Goal: Task Accomplishment & Management: Use online tool/utility

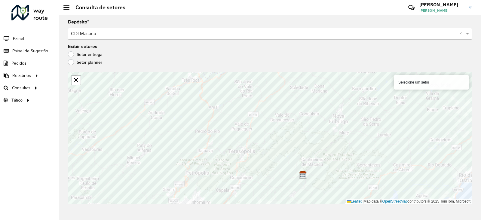
click at [17, 12] on div at bounding box center [29, 13] width 36 height 16
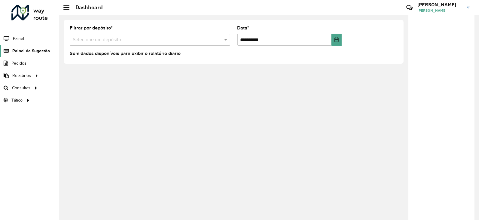
click at [27, 51] on span "Painel de Sugestão" at bounding box center [31, 51] width 38 height 6
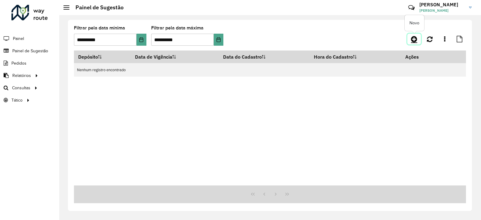
click at [415, 41] on icon at bounding box center [414, 38] width 6 height 7
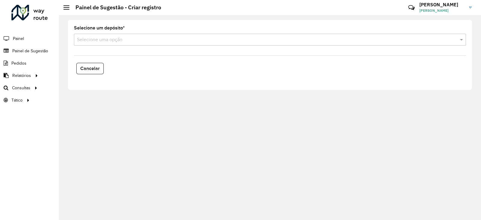
click at [116, 41] on input "text" at bounding box center [264, 39] width 374 height 7
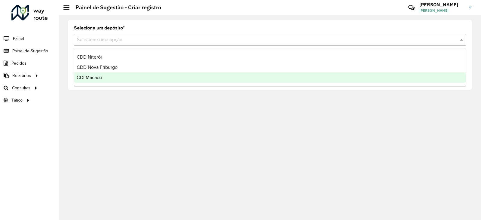
click at [100, 75] on span "CDI Macacu" at bounding box center [89, 77] width 25 height 5
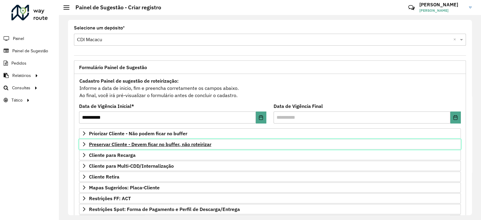
click at [134, 143] on span "Preservar Cliente - Devem ficar no buffer, não roteirizar" at bounding box center [150, 144] width 122 height 5
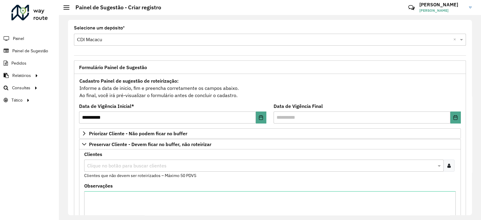
click at [114, 165] on input "text" at bounding box center [261, 165] width 351 height 7
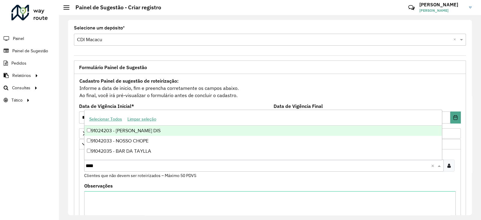
type input "*****"
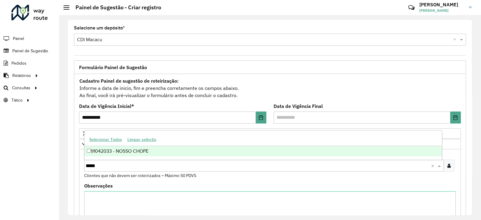
click at [125, 152] on div "91042033 - NOSSO CHOPE" at bounding box center [264, 151] width 358 height 10
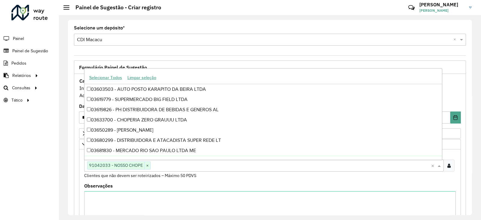
click at [80, 180] on div "Clientes Clique no botão para buscar clientes 91042033 - NOSSO CHOPE × × Client…" at bounding box center [270, 199] width 382 height 100
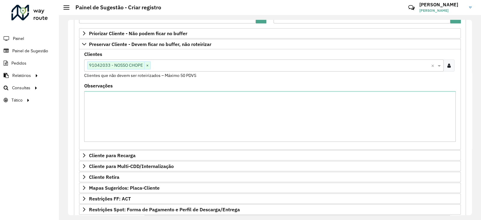
scroll to position [179, 0]
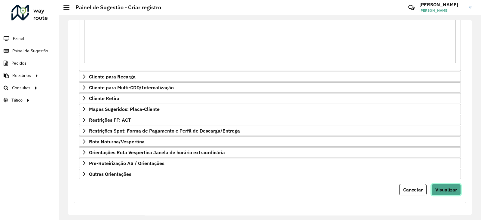
click at [445, 187] on span "Visualizar" at bounding box center [447, 190] width 22 height 6
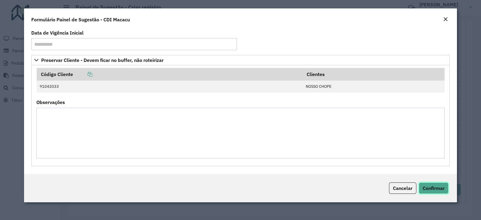
click at [434, 189] on span "Confirmar" at bounding box center [434, 188] width 22 height 6
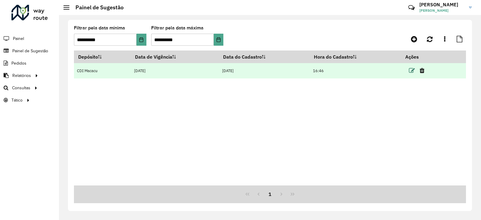
click at [414, 70] on icon at bounding box center [412, 71] width 6 height 6
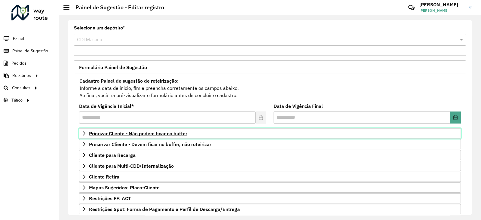
click at [149, 134] on span "Priorizar Cliente - Não podem ficar no buffer" at bounding box center [138, 133] width 98 height 5
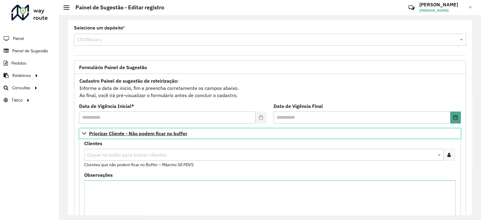
click at [122, 131] on span "Priorizar Cliente - Não podem ficar no buffer" at bounding box center [138, 133] width 98 height 5
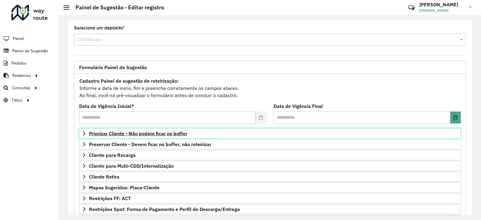
click at [126, 134] on span "Priorizar Cliente - Não podem ficar no buffer" at bounding box center [138, 133] width 98 height 5
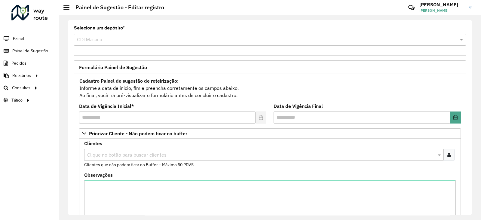
click at [102, 152] on input "text" at bounding box center [261, 155] width 351 height 7
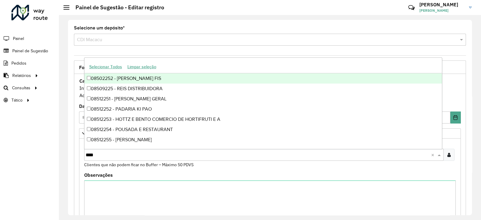
type input "*****"
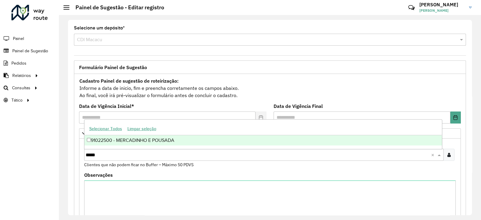
click at [113, 143] on div "91022500 - MERCADINHO E POUSADA" at bounding box center [264, 140] width 358 height 10
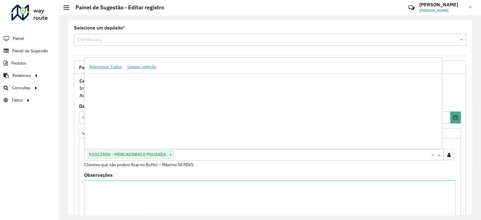
click at [187, 155] on input "text" at bounding box center [302, 155] width 257 height 7
type input "*****"
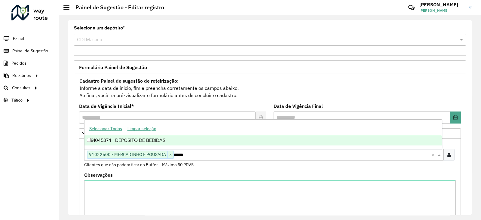
click at [167, 143] on div "91045374 - DEPOSITO DE BEBIDAS" at bounding box center [264, 140] width 358 height 10
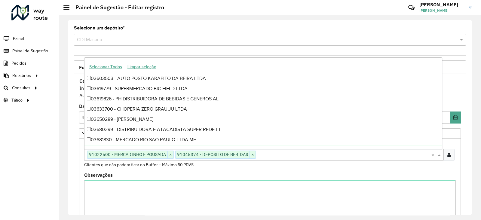
click at [74, 167] on div "**********" at bounding box center [269, 221] width 399 height 322
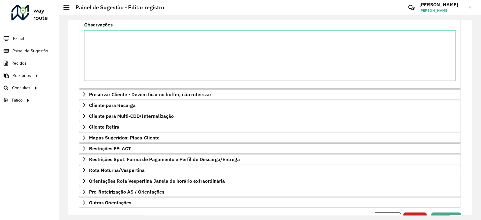
scroll to position [179, 0]
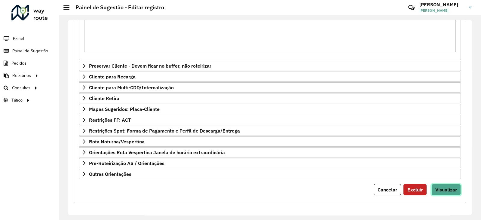
click at [455, 191] on span "Visualizar" at bounding box center [447, 190] width 22 height 6
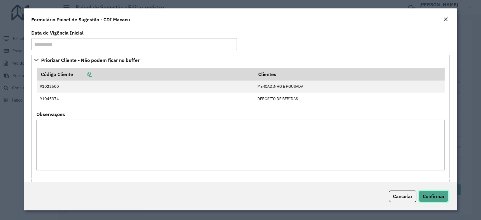
click at [437, 197] on span "Confirmar" at bounding box center [434, 196] width 22 height 6
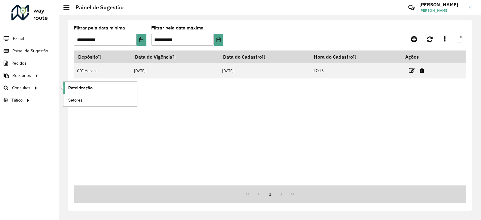
click at [77, 88] on span "Roteirização" at bounding box center [80, 88] width 24 height 6
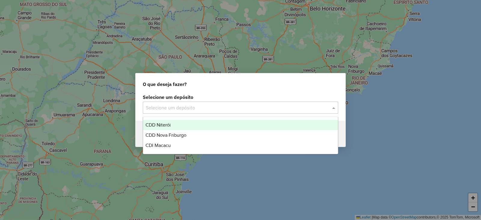
drag, startPoint x: 169, startPoint y: 106, endPoint x: 170, endPoint y: 110, distance: 4.6
click at [168, 106] on input "text" at bounding box center [234, 107] width 177 height 7
click at [160, 125] on span "CDD Niterói" at bounding box center [158, 124] width 25 height 5
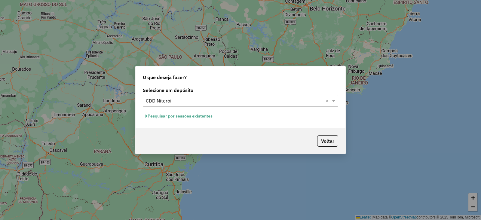
click at [187, 116] on button "Pesquisar por sessões existentes" at bounding box center [179, 116] width 72 height 9
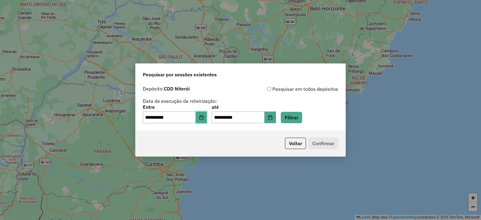
click at [203, 116] on button "Choose Date" at bounding box center [201, 118] width 11 height 12
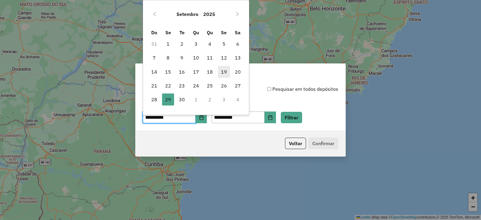
click at [223, 73] on span "19" at bounding box center [224, 72] width 12 height 12
type input "**********"
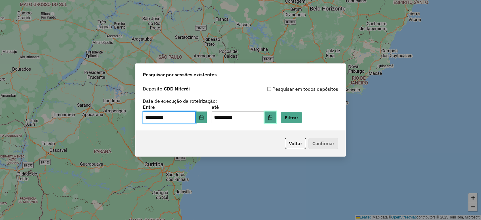
click at [276, 120] on button "Choose Date" at bounding box center [270, 118] width 11 height 12
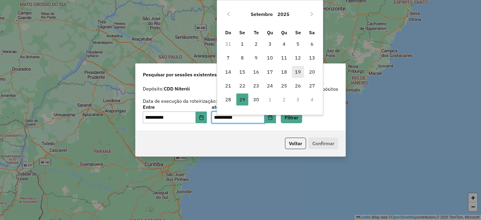
click at [297, 71] on span "19" at bounding box center [298, 72] width 12 height 12
type input "**********"
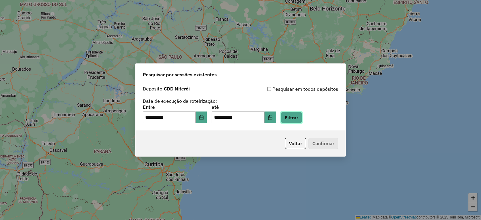
click at [302, 122] on button "Filtrar" at bounding box center [291, 117] width 21 height 11
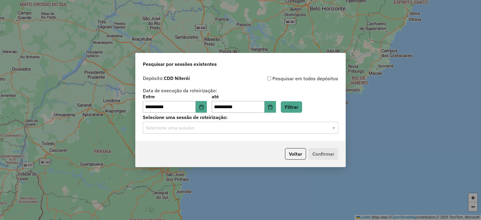
click at [189, 130] on input "text" at bounding box center [234, 128] width 177 height 7
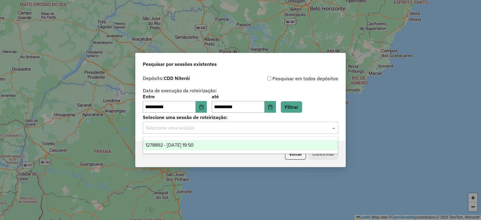
drag, startPoint x: 217, startPoint y: 146, endPoint x: 226, endPoint y: 148, distance: 8.7
click at [220, 147] on div "1278892 - [DATE] 19:50" at bounding box center [240, 145] width 195 height 10
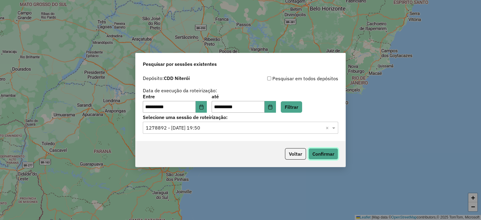
click at [336, 152] on button "Confirmar" at bounding box center [324, 153] width 30 height 11
click at [204, 106] on icon "Choose Date" at bounding box center [201, 107] width 5 height 5
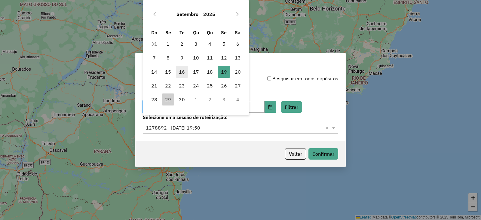
click at [180, 70] on span "16" at bounding box center [182, 72] width 12 height 12
type input "**********"
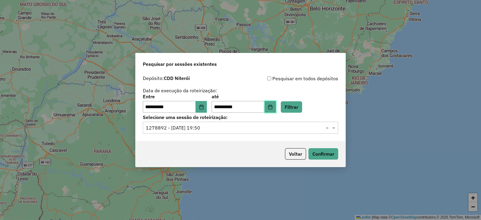
click at [273, 106] on icon "Choose Date" at bounding box center [270, 107] width 5 height 5
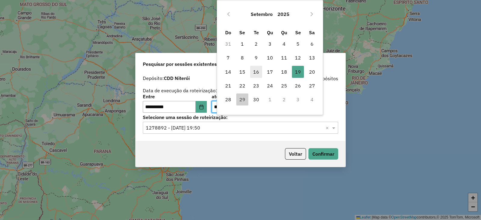
click at [254, 74] on span "16" at bounding box center [256, 72] width 12 height 12
type input "**********"
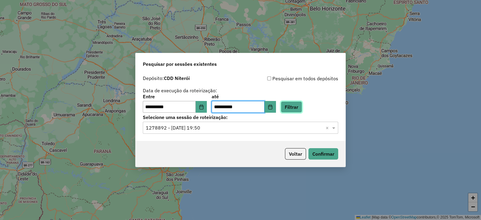
click at [302, 106] on button "Filtrar" at bounding box center [291, 106] width 21 height 11
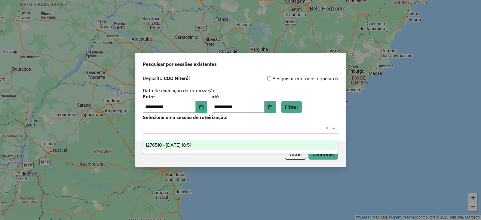
click at [195, 130] on input "text" at bounding box center [234, 128] width 177 height 7
drag, startPoint x: 185, startPoint y: 143, endPoint x: 205, endPoint y: 145, distance: 20.5
click at [186, 144] on span "1276510 - [DATE] 18:51" at bounding box center [169, 145] width 46 height 5
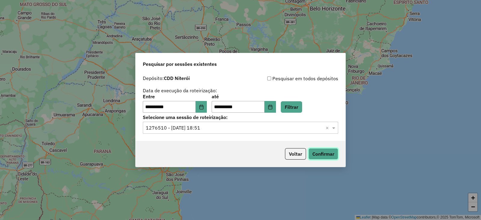
click at [319, 153] on button "Confirmar" at bounding box center [324, 153] width 30 height 11
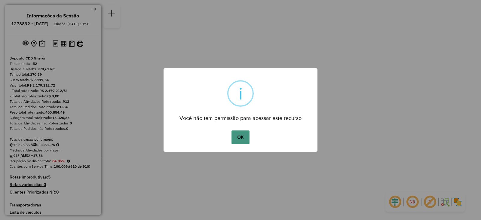
click at [236, 137] on button "OK" at bounding box center [241, 138] width 18 height 14
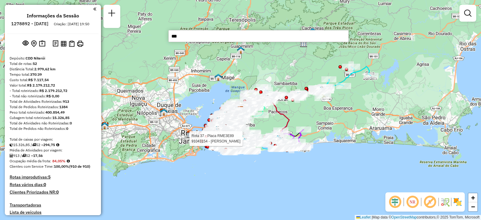
type input "****"
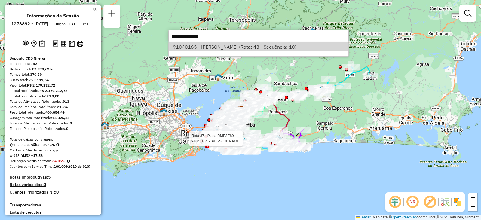
select select "**********"
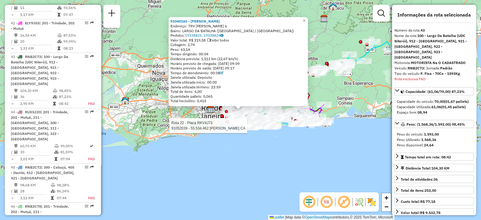
scroll to position [1609, 0]
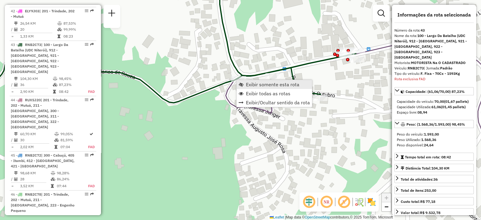
click at [247, 83] on span "Exibir somente esta rota" at bounding box center [273, 84] width 54 height 5
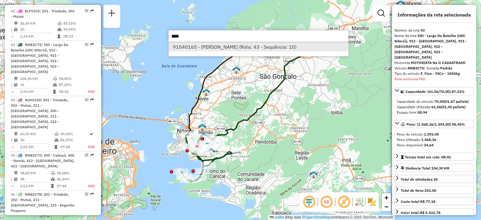
type input "****"
click at [228, 48] on li "91040165 - HUGO SILVA (Rota: 43 - Sequência: 10)" at bounding box center [259, 46] width 180 height 9
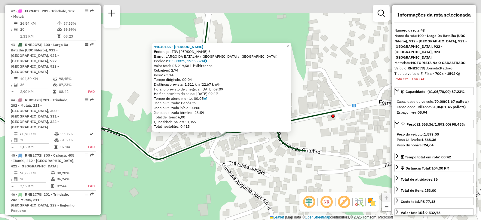
drag, startPoint x: 231, startPoint y: 126, endPoint x: 225, endPoint y: 155, distance: 29.9
click at [220, 165] on div "91040165 - HUGO SILVA Endereço: TRV ALFREDO JOSE DE MORAIS 6 Bairro: LARGO DA B…" at bounding box center [240, 110] width 481 height 220
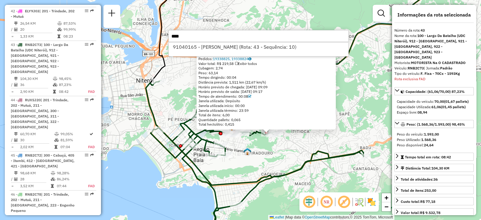
type input "****"
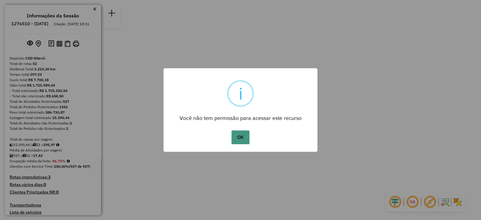
click at [247, 136] on button "OK" at bounding box center [241, 138] width 18 height 14
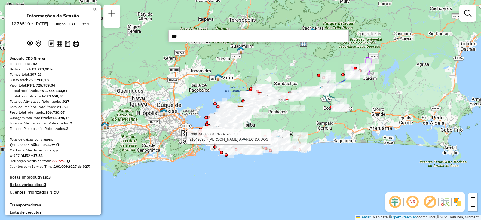
type input "****"
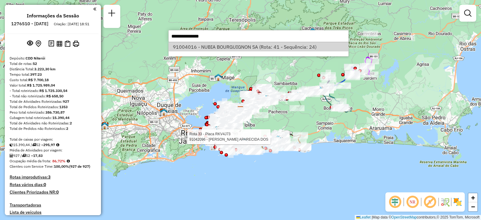
select select "**********"
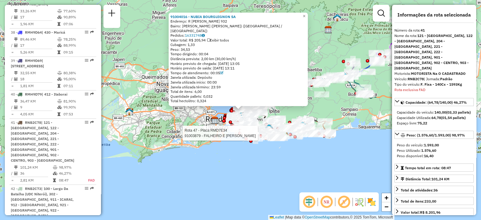
scroll to position [1515, 0]
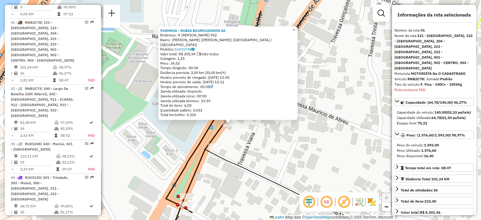
drag, startPoint x: 239, startPoint y: 116, endPoint x: 241, endPoint y: 149, distance: 32.8
click at [241, 149] on div "91004016 - NUBIA BOURGUIGNON SA Endereço: R MAURICIO DE ABREU 932 Bairro: NEVES…" at bounding box center [240, 110] width 481 height 220
click at [264, 86] on div "Tempo de atendimento: 00:05" at bounding box center [228, 87] width 136 height 5
click at [285, 181] on div "91004016 - NUBIA BOURGUIGNON SA Endereço: R MAURICIO DE ABREU 932 Bairro: NEVES…" at bounding box center [240, 110] width 481 height 220
